Goal: Task Accomplishment & Management: Manage account settings

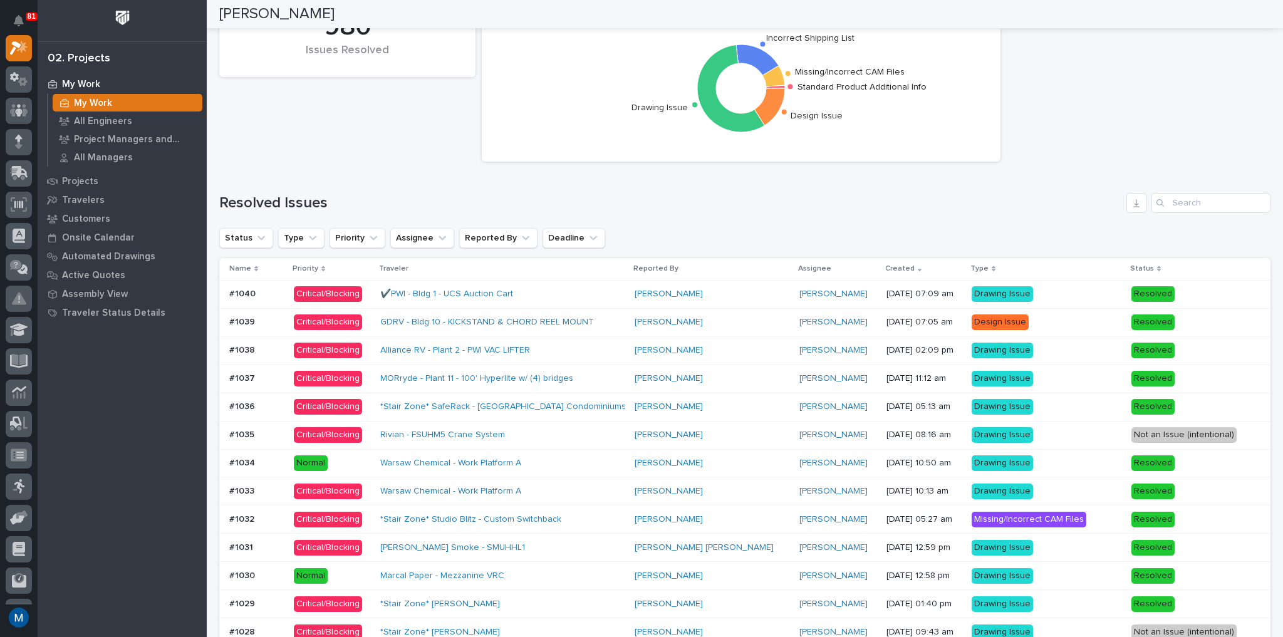
scroll to position [752, 0]
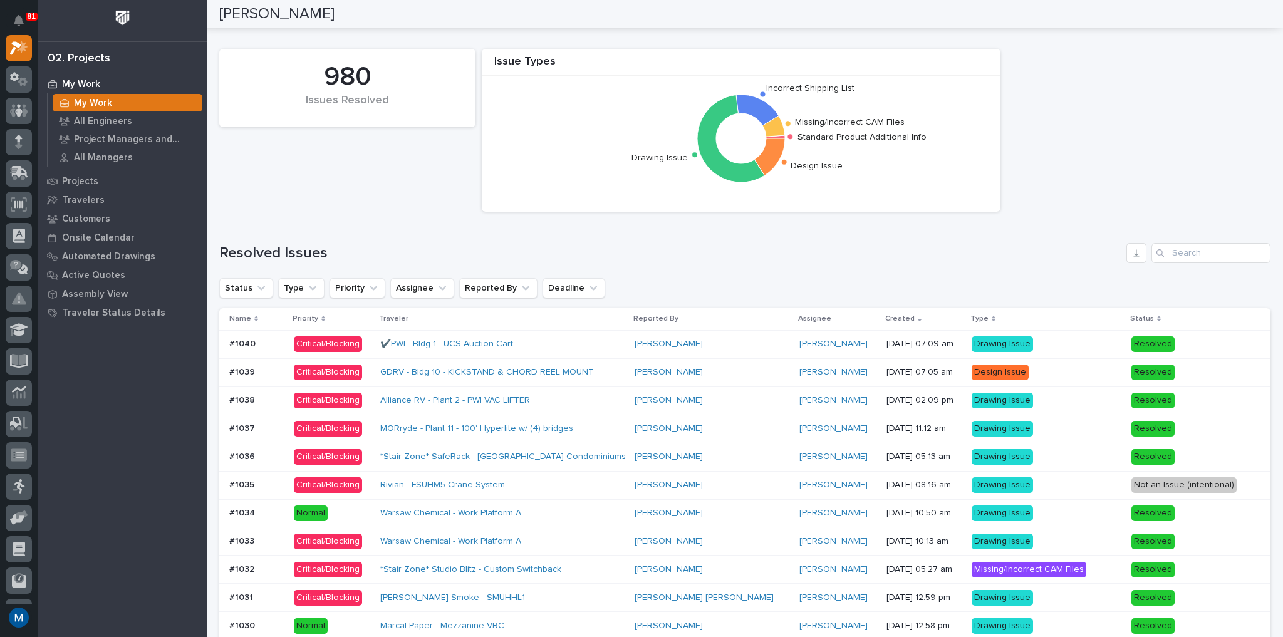
click at [588, 403] on div "Alliance RV - Plant 2 - PWI VAC LIFTER" at bounding box center [489, 400] width 219 height 11
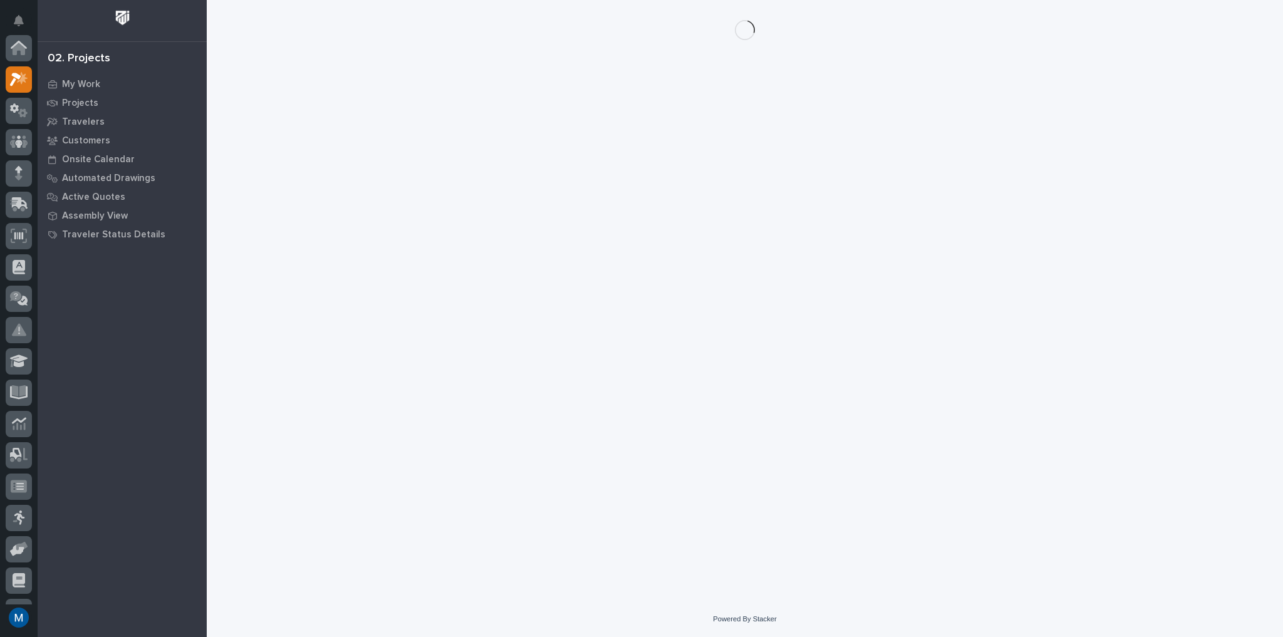
scroll to position [31, 0]
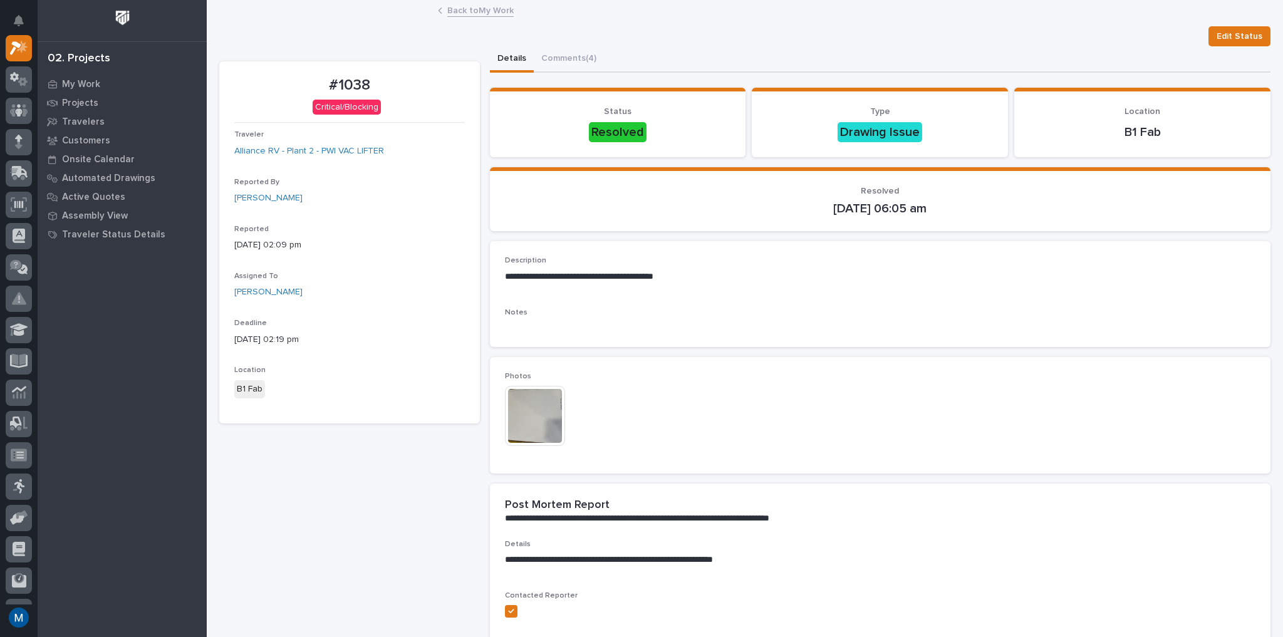
click at [536, 422] on img at bounding box center [535, 416] width 60 height 60
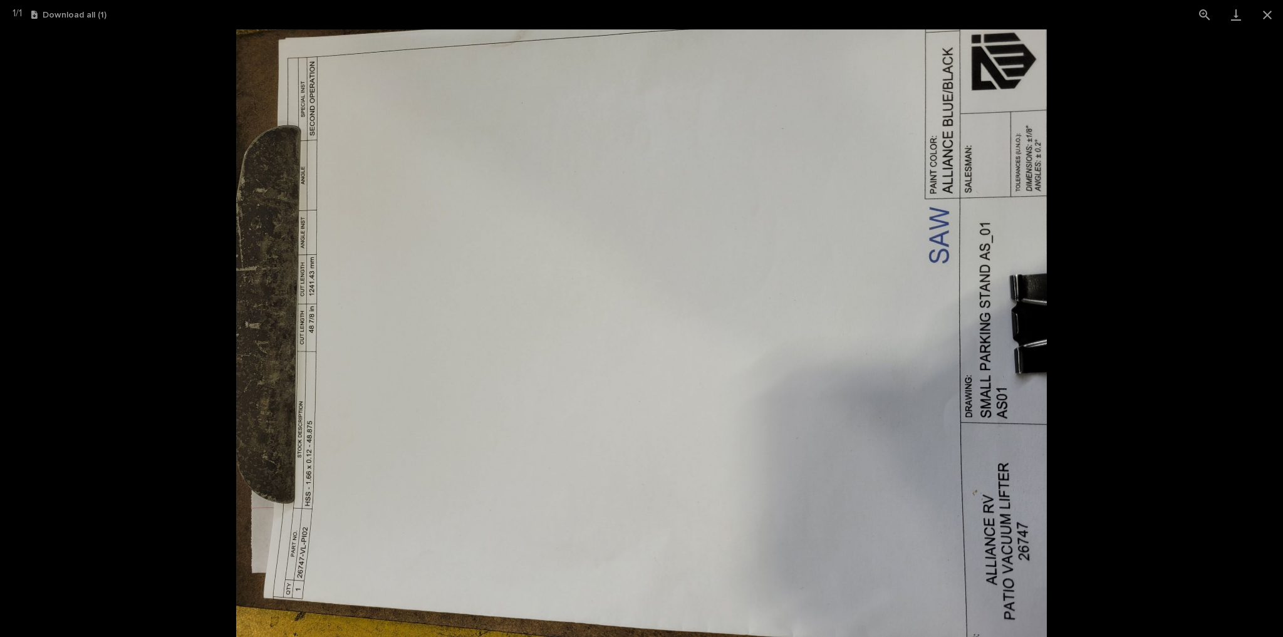
click at [1132, 291] on picture at bounding box center [641, 333] width 1283 height 608
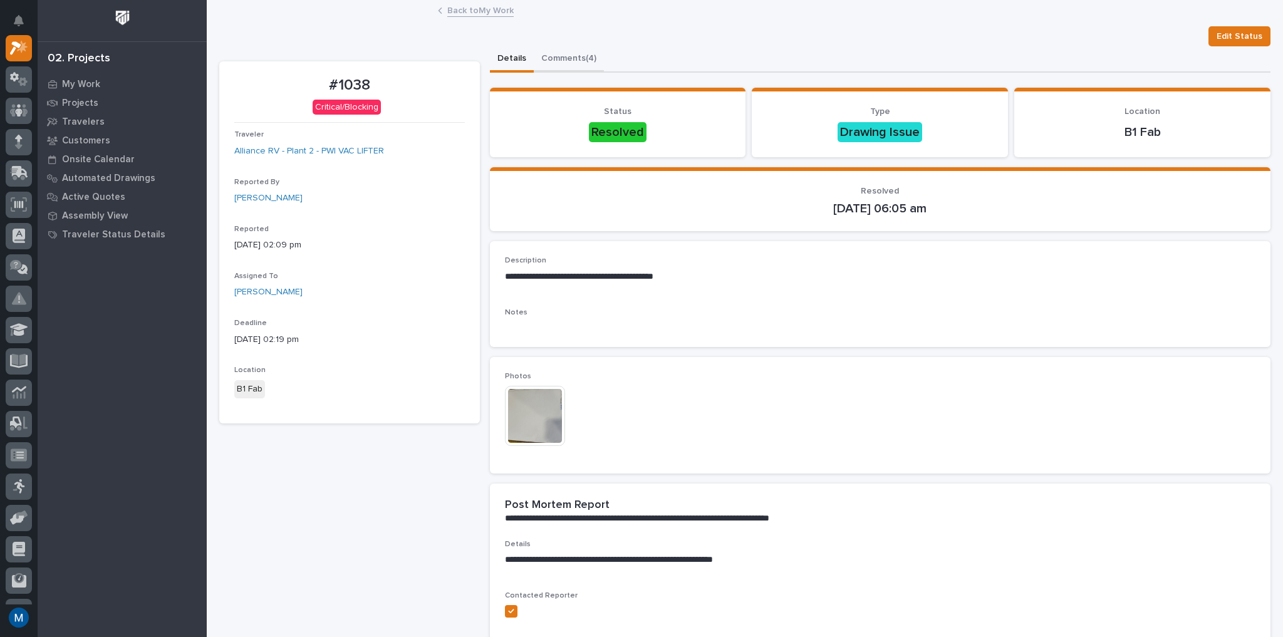
click at [592, 55] on button "Comments (4)" at bounding box center [569, 59] width 70 height 26
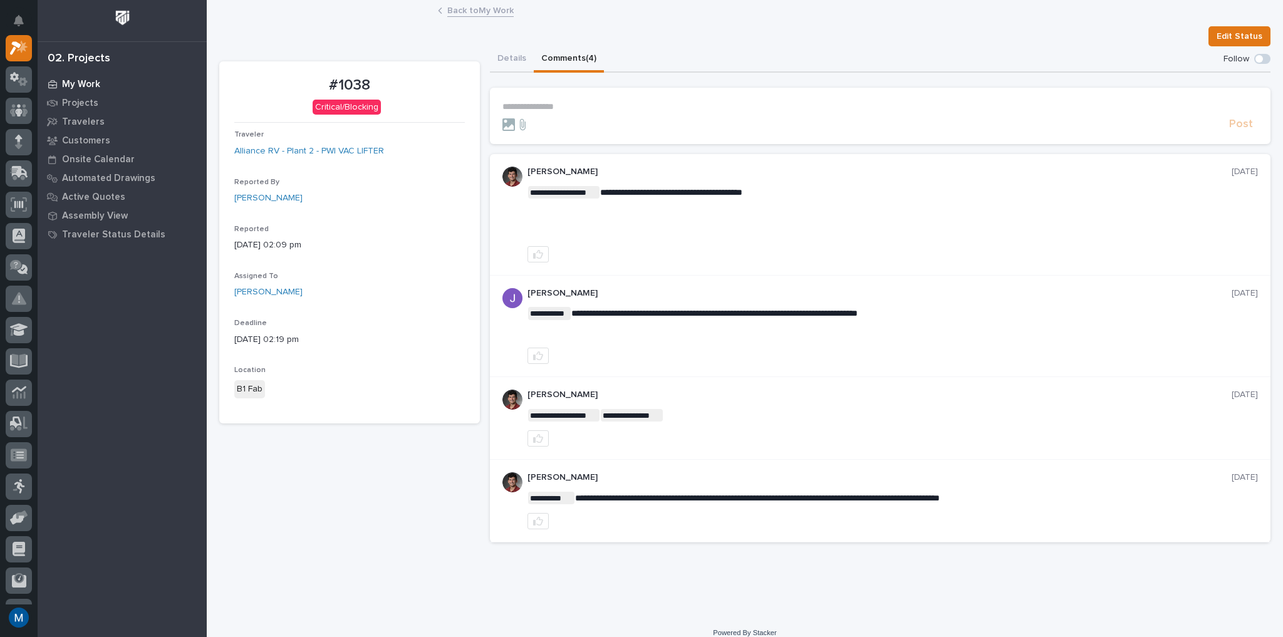
click at [86, 83] on p "My Work" at bounding box center [81, 84] width 38 height 11
